Goal: Task Accomplishment & Management: Use online tool/utility

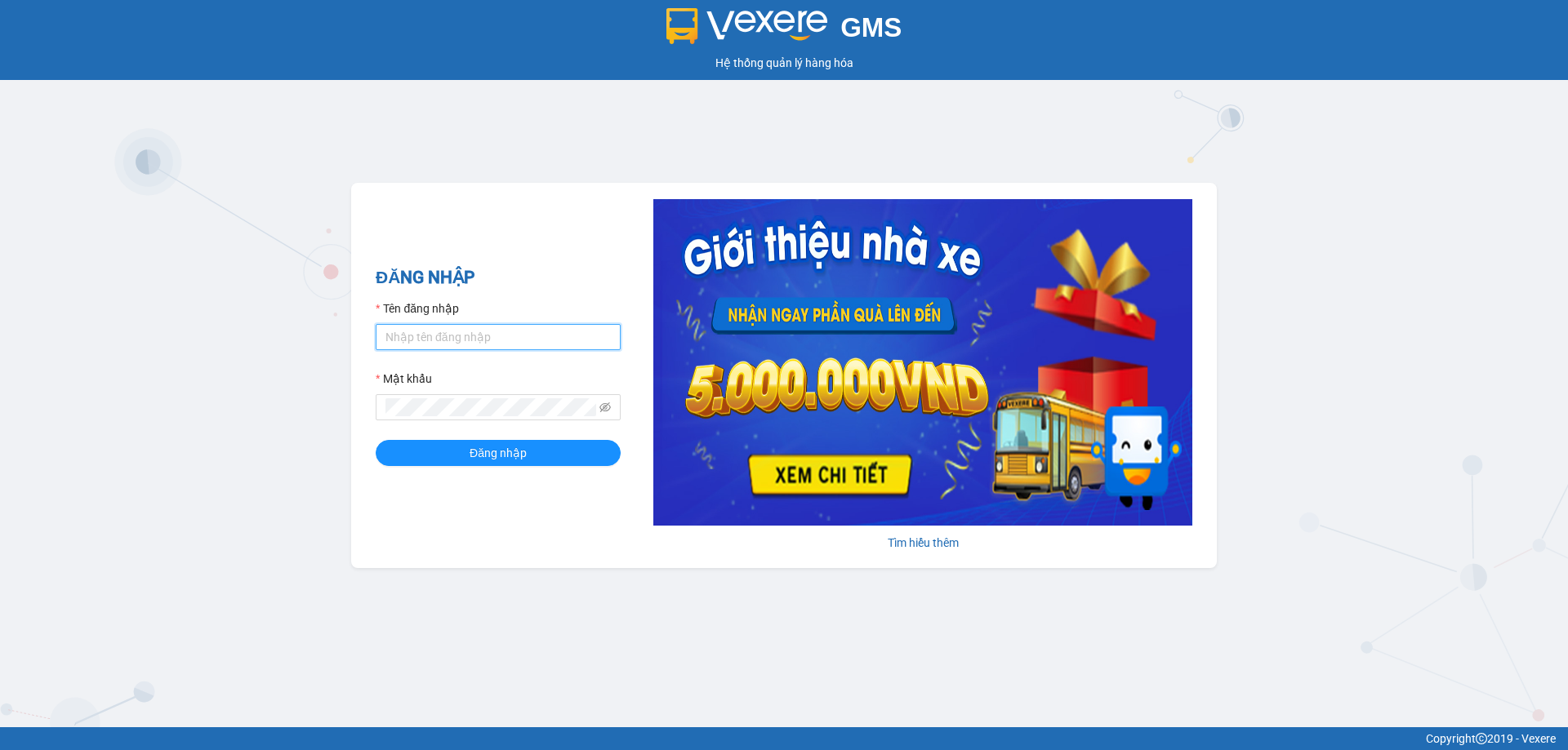
click at [531, 328] on input "Tên đăng nhập" at bounding box center [497, 337] width 245 height 26
click at [516, 337] on input "Tên đăng nhập" at bounding box center [497, 337] width 245 height 26
type input "Nga12345"
drag, startPoint x: 453, startPoint y: 339, endPoint x: 353, endPoint y: 328, distance: 100.6
click at [353, 328] on div "ĐĂNG NHẬP Tên đăng nhập Nga12345 Mật khẩu Đăng nhập [PERSON_NAME] thêm" at bounding box center [784, 376] width 866 height 385
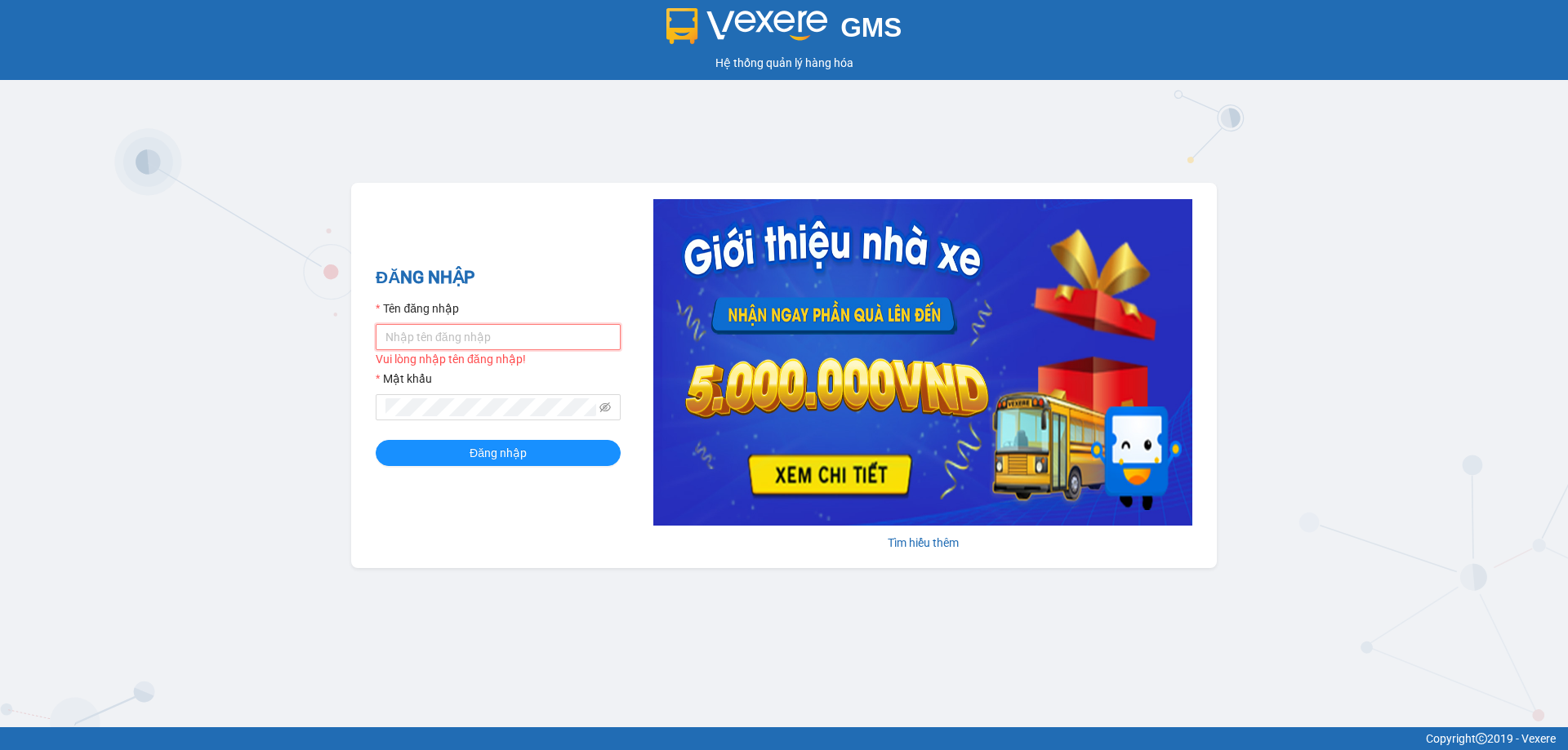
click at [462, 338] on input "Tên đăng nhập" at bounding box center [497, 337] width 245 height 26
type input "ngacd.ct"
click at [464, 401] on span at bounding box center [497, 407] width 245 height 26
click at [605, 408] on icon "eye-invisible" at bounding box center [605, 407] width 11 height 11
click at [444, 450] on button "Đăng nhập" at bounding box center [497, 453] width 245 height 26
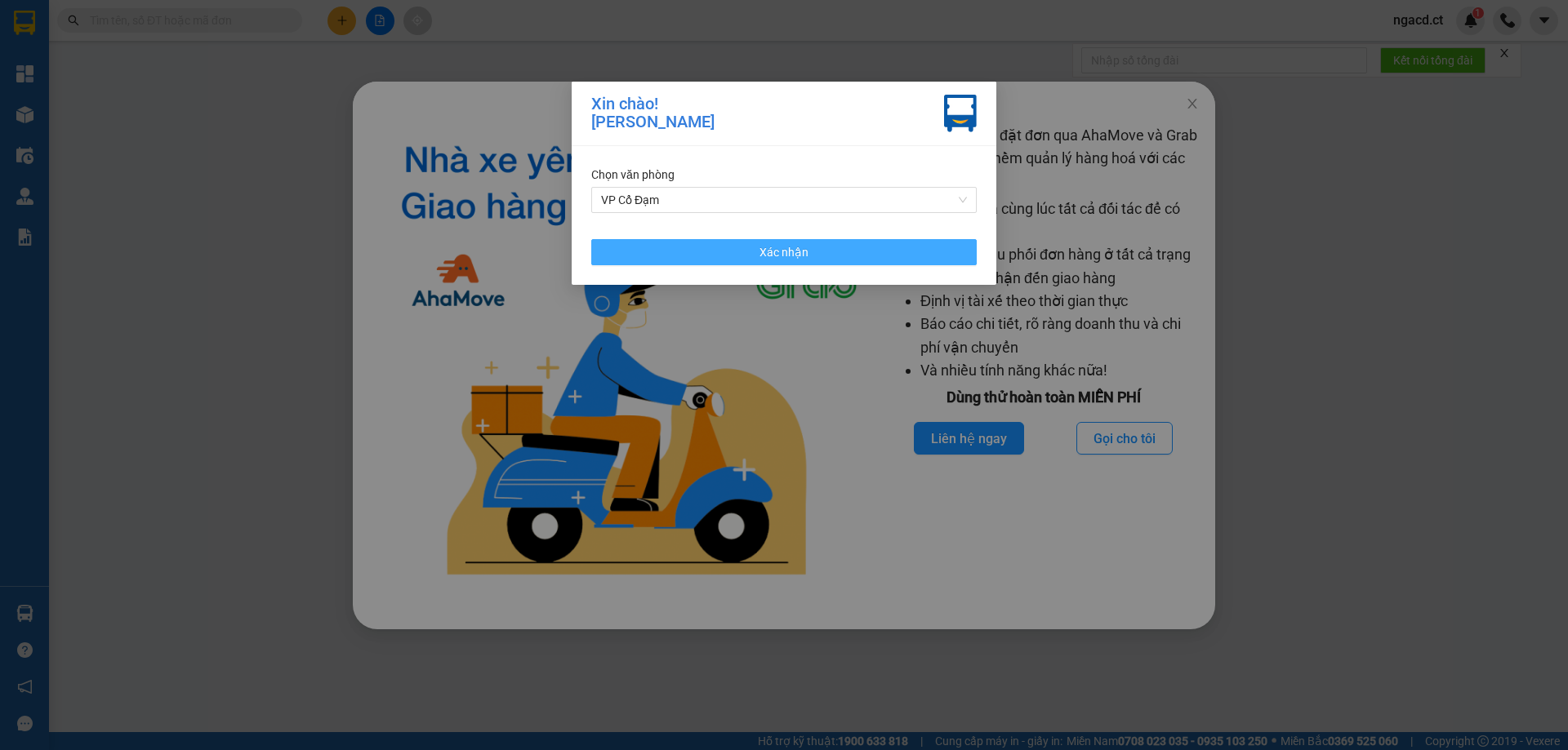
click at [853, 253] on button "Xác nhận" at bounding box center [784, 252] width 386 height 26
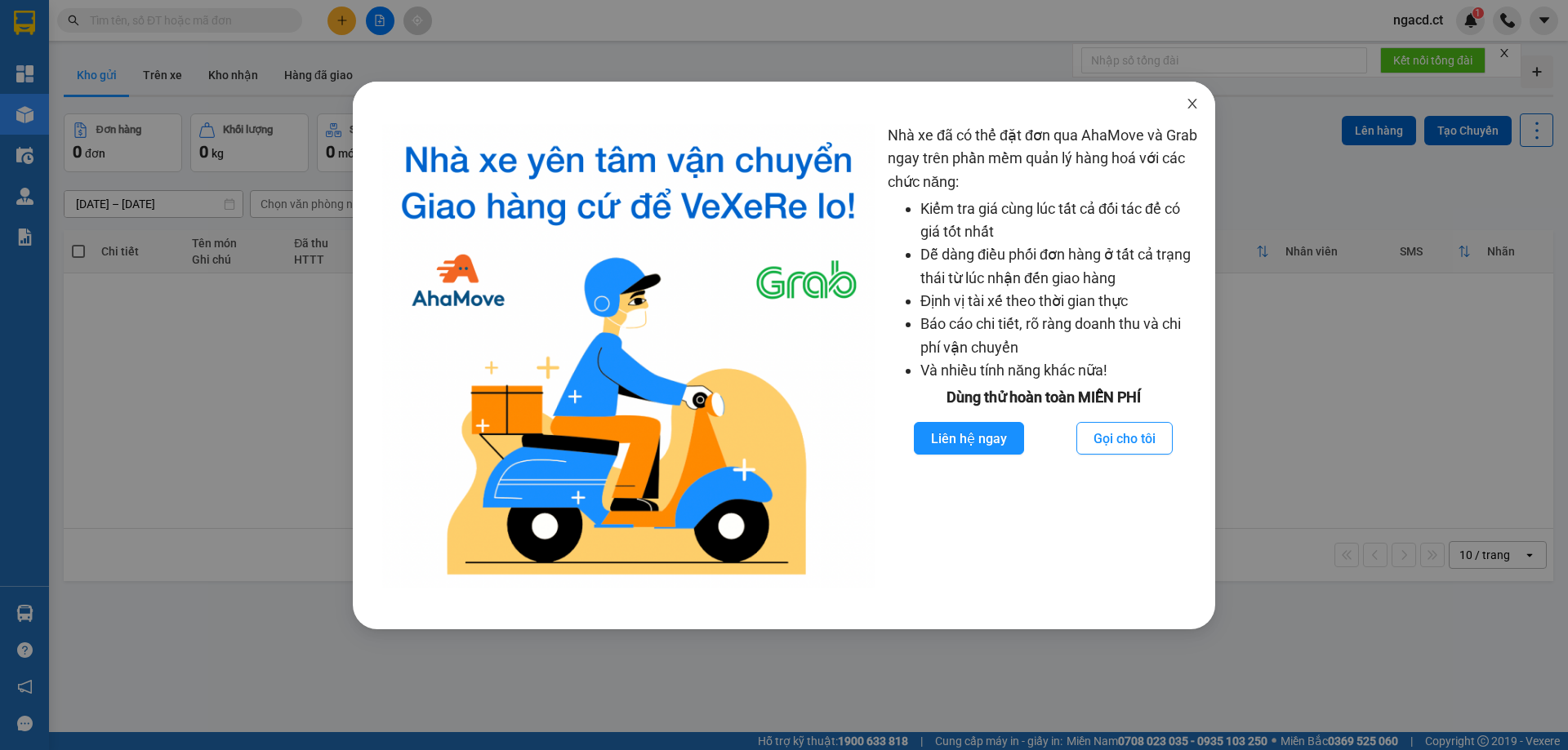
click at [1192, 100] on icon "close" at bounding box center [1193, 104] width 13 height 13
